Goal: Check status: Check status

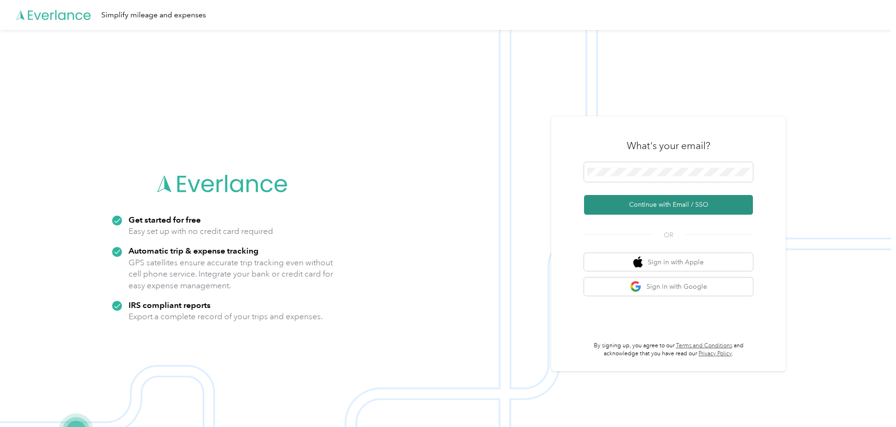
click at [675, 197] on button "Continue with Email / SSO" at bounding box center [668, 205] width 169 height 20
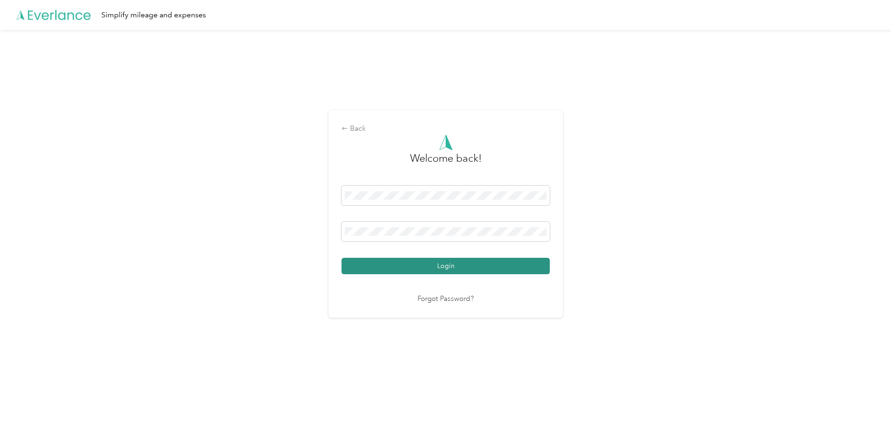
click at [444, 262] on button "Login" at bounding box center [445, 266] width 208 height 16
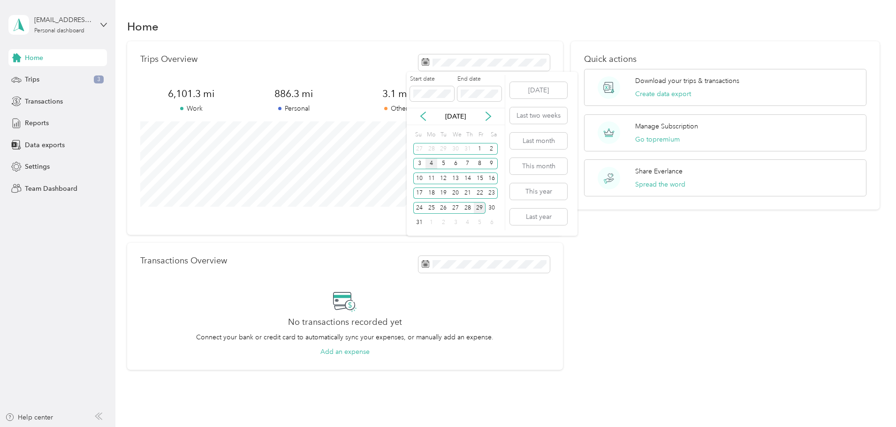
click at [428, 161] on div "4" at bounding box center [431, 164] width 12 height 12
click at [480, 208] on div "29" at bounding box center [480, 208] width 12 height 12
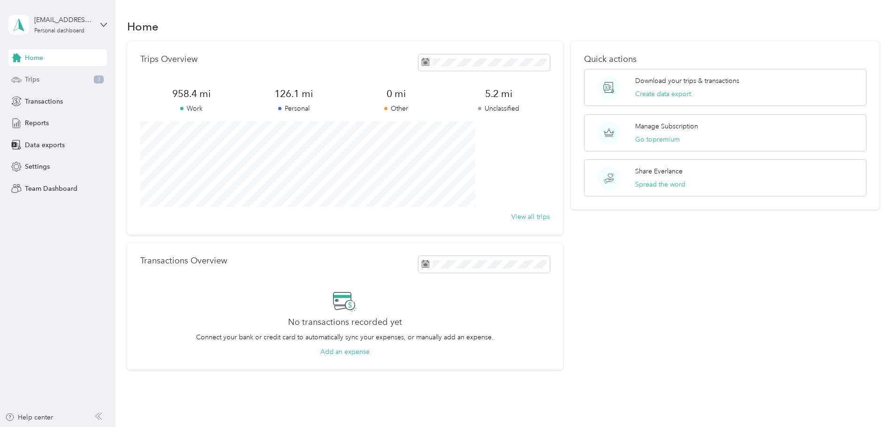
click at [43, 87] on div "Trips 3" at bounding box center [57, 79] width 98 height 17
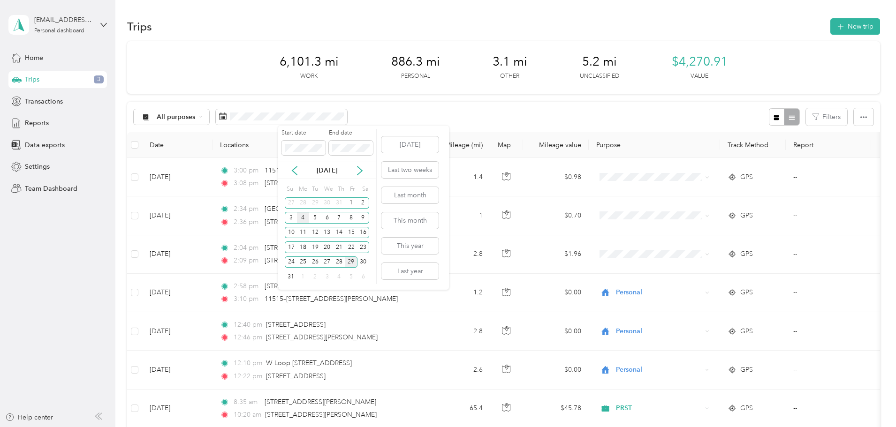
click at [303, 216] on div "4" at bounding box center [303, 218] width 12 height 12
click at [353, 141] on span at bounding box center [351, 148] width 44 height 15
click at [351, 155] on span at bounding box center [351, 148] width 44 height 15
click at [351, 260] on div "29" at bounding box center [351, 263] width 12 height 12
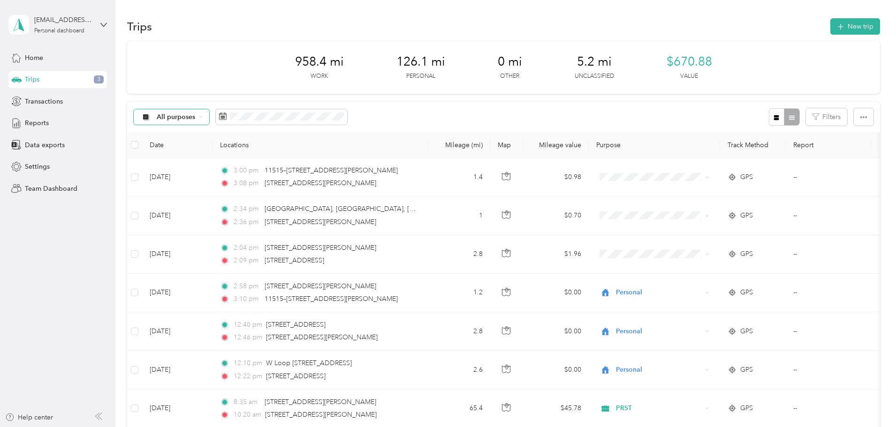
click at [210, 123] on div "All purposes" at bounding box center [172, 117] width 76 height 16
click at [196, 114] on span "All purposes" at bounding box center [176, 117] width 39 height 7
click at [235, 163] on span "Work" at bounding box center [241, 164] width 45 height 10
